Goal: Task Accomplishment & Management: Use online tool/utility

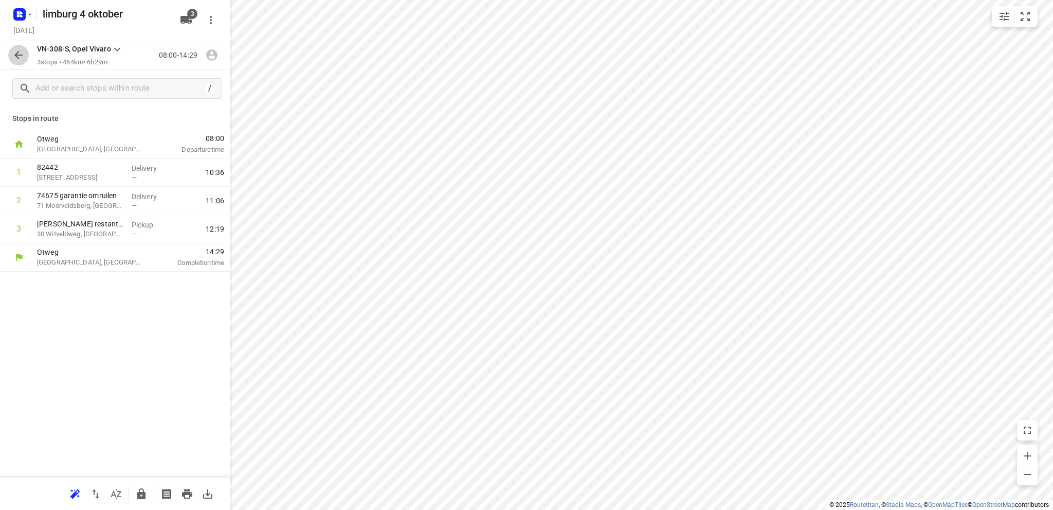
click at [17, 55] on icon "button" at bounding box center [18, 55] width 12 height 12
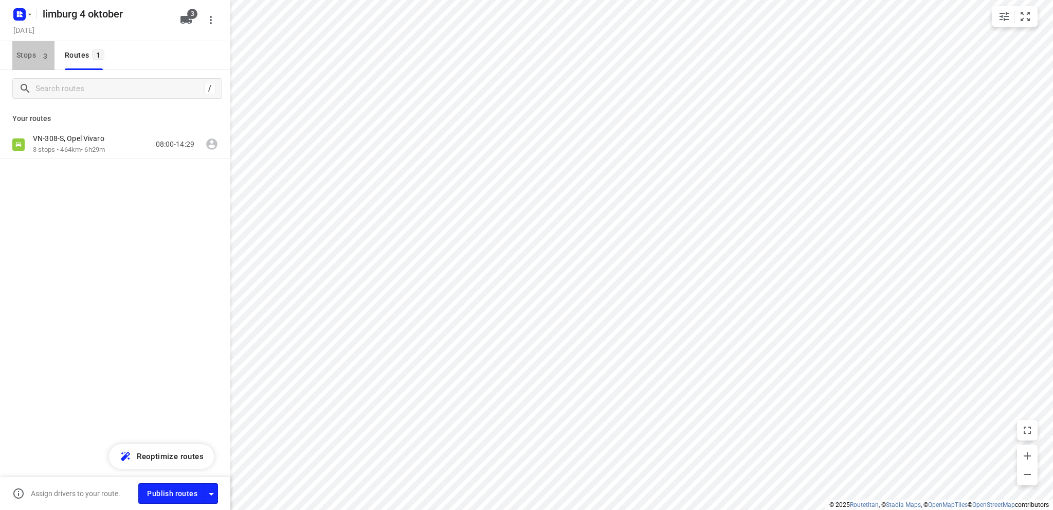
click at [27, 57] on span "Stops 3" at bounding box center [35, 55] width 38 height 13
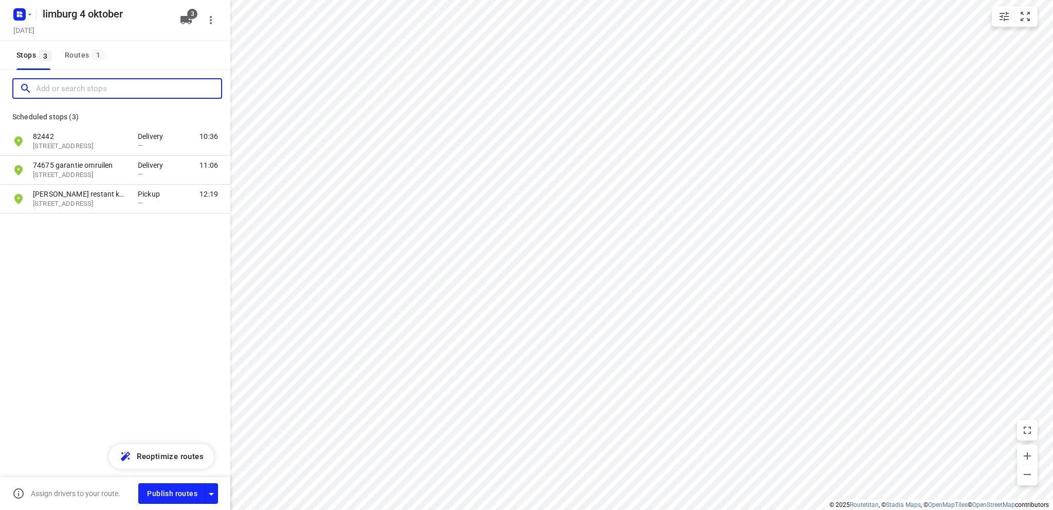
click at [53, 87] on input "Add or search stops" at bounding box center [128, 89] width 185 height 16
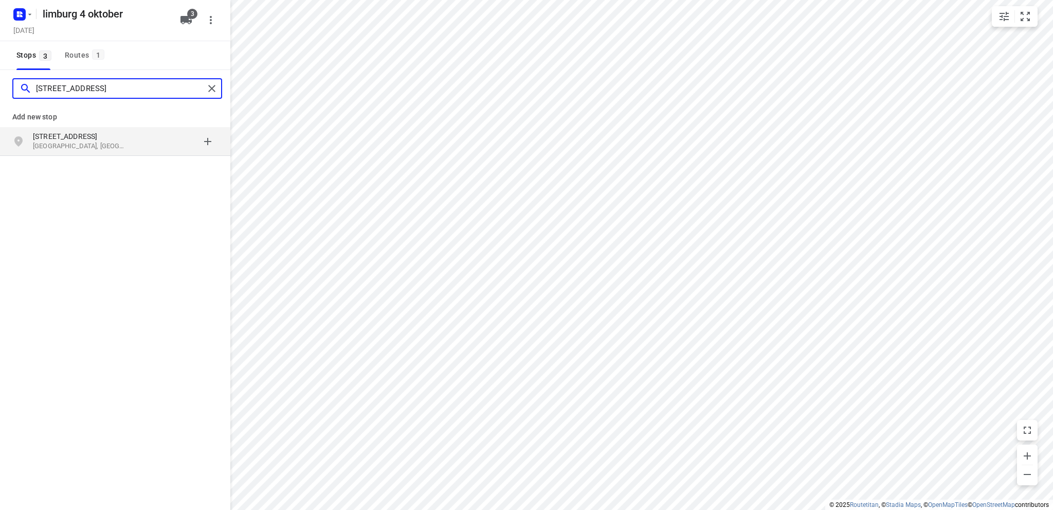
type input "[STREET_ADDRESS]"
click at [72, 141] on p "[GEOGRAPHIC_DATA], [GEOGRAPHIC_DATA]" at bounding box center [80, 146] width 95 height 10
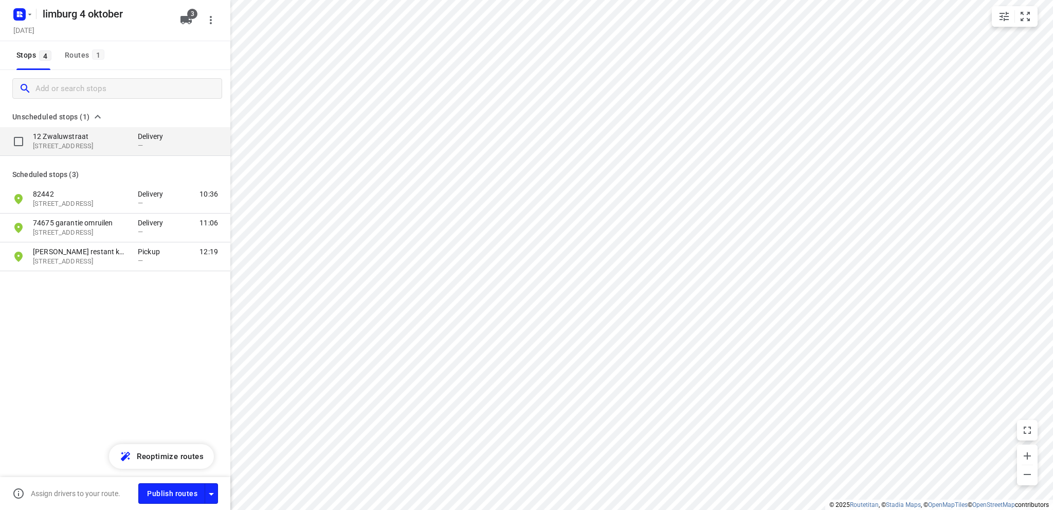
click at [62, 133] on p "12 Zwaluwstraat" at bounding box center [80, 136] width 95 height 10
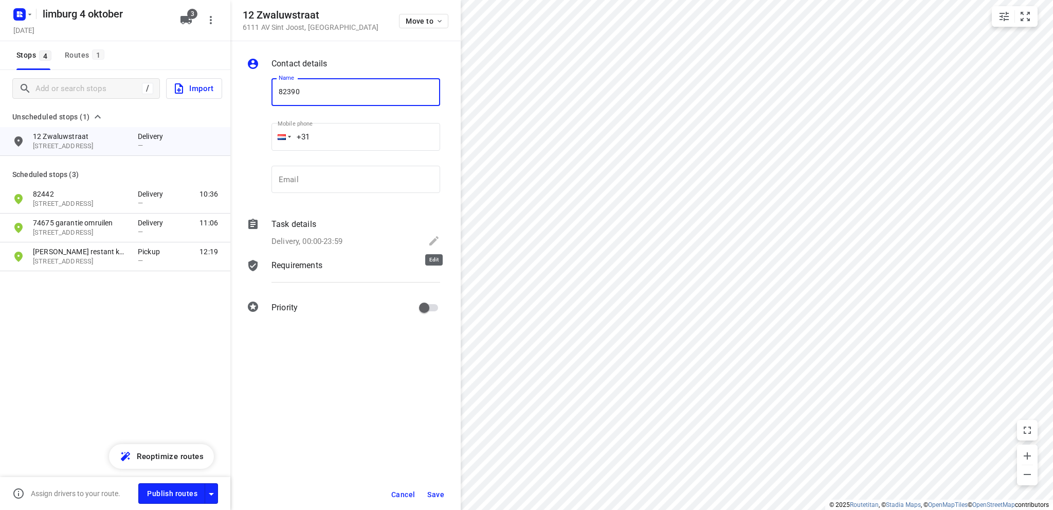
type input "82390"
click at [432, 239] on icon at bounding box center [434, 240] width 12 height 12
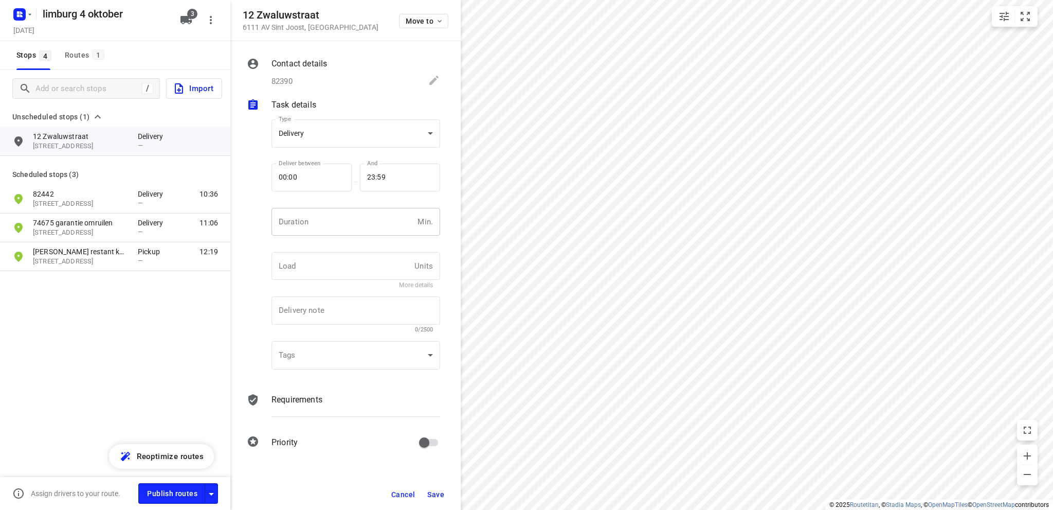
click at [339, 225] on input "number" at bounding box center [343, 222] width 142 height 28
type input "10"
click at [434, 493] on span "Save" at bounding box center [435, 494] width 17 height 8
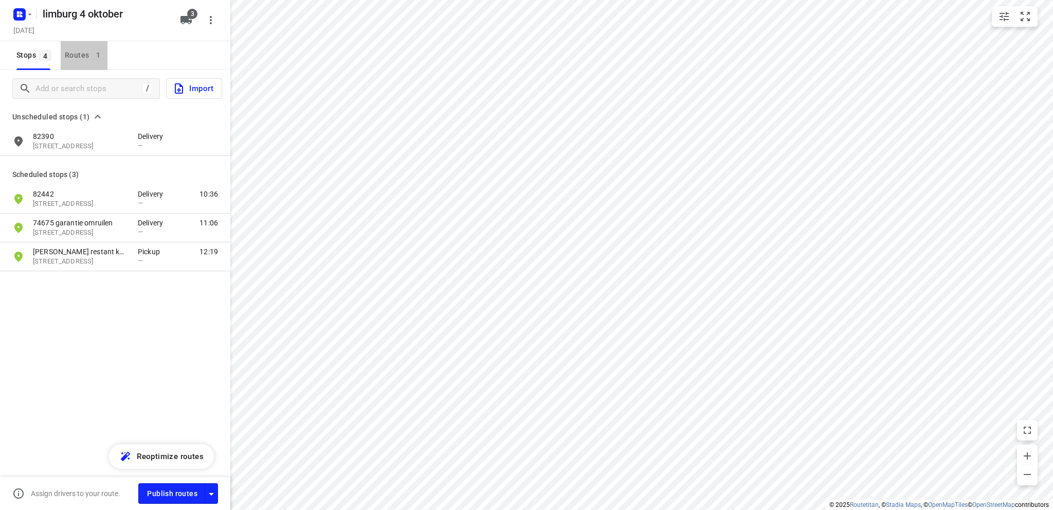
click at [81, 58] on div "Routes 1" at bounding box center [86, 55] width 43 height 13
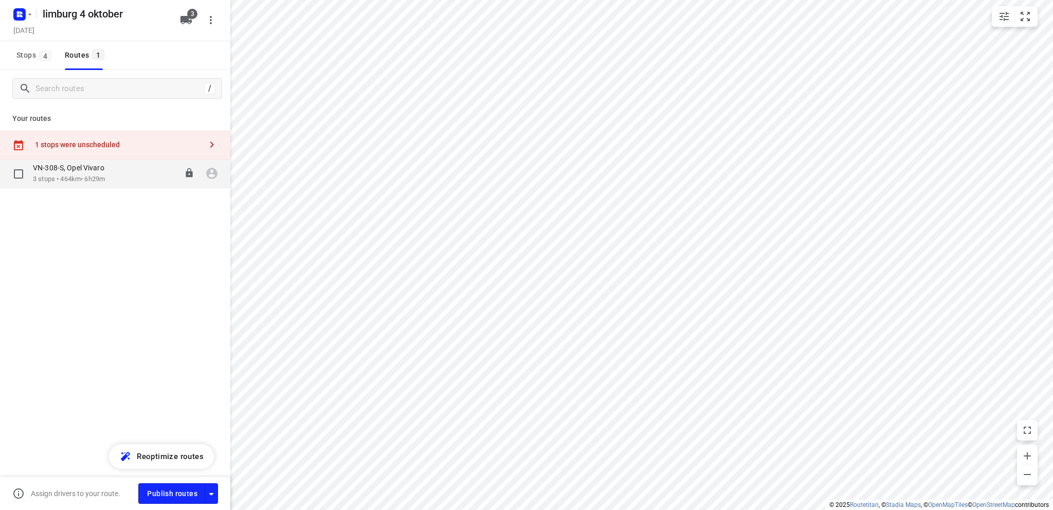
click at [97, 174] on p "3 stops • 464km • 6h29m" at bounding box center [74, 179] width 82 height 10
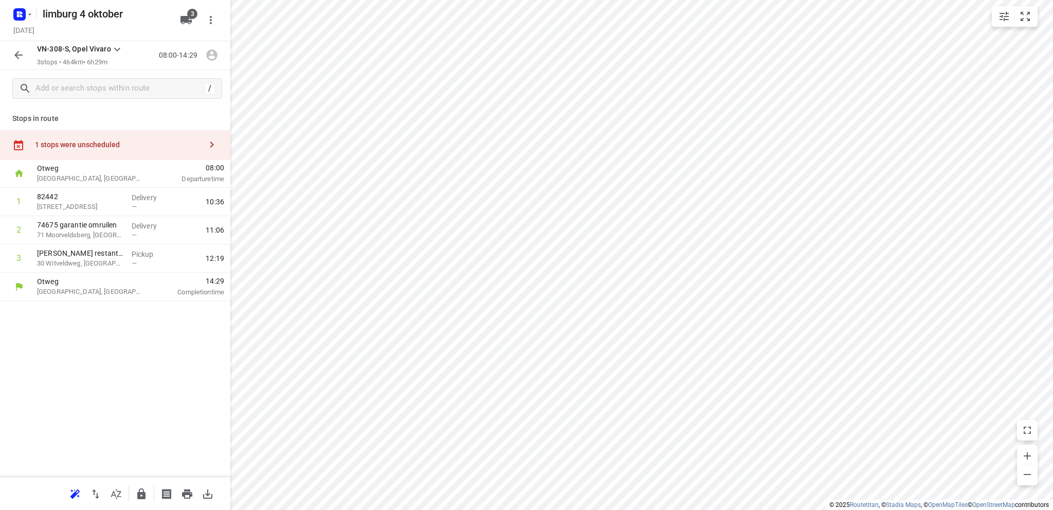
click at [97, 145] on div "1 stops were unscheduled" at bounding box center [118, 144] width 167 height 8
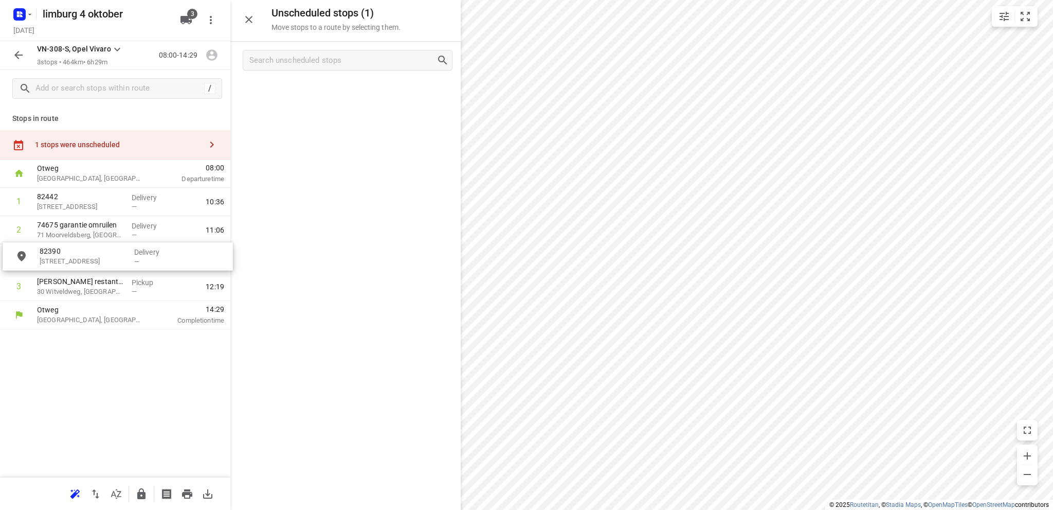
drag, startPoint x: 303, startPoint y: 96, endPoint x: 75, endPoint y: 263, distance: 282.5
